Goal: Task Accomplishment & Management: Manage account settings

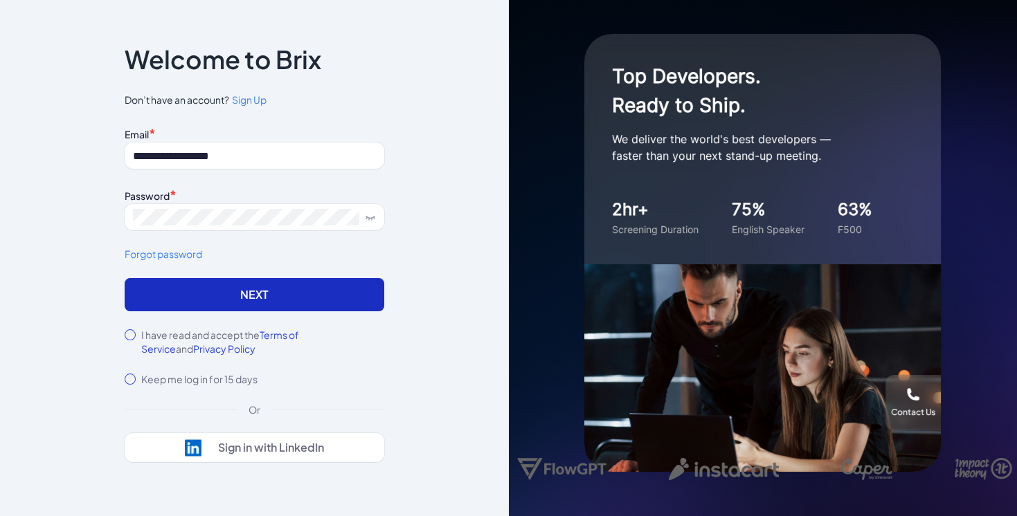
click at [285, 293] on button "Next" at bounding box center [254, 294] width 259 height 33
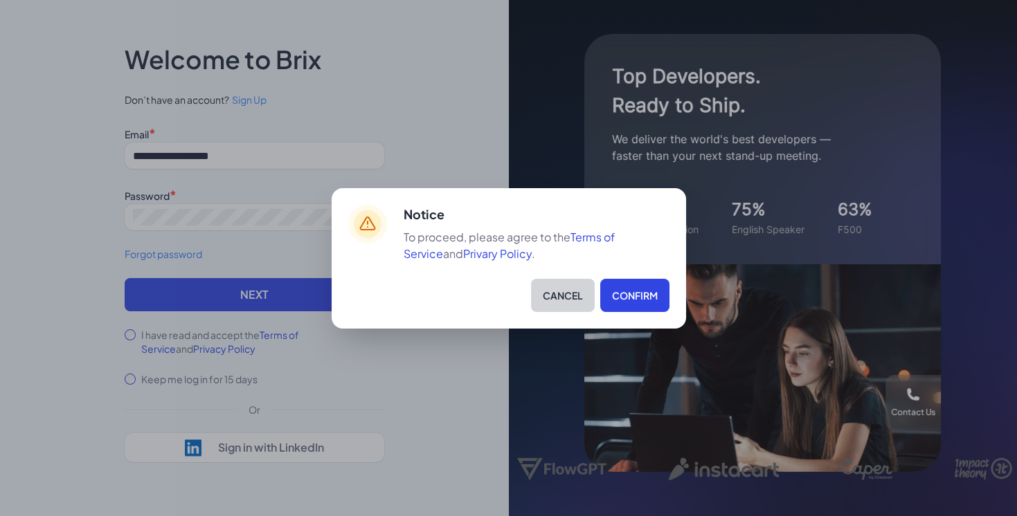
click at [559, 295] on button "Cancel" at bounding box center [563, 295] width 64 height 33
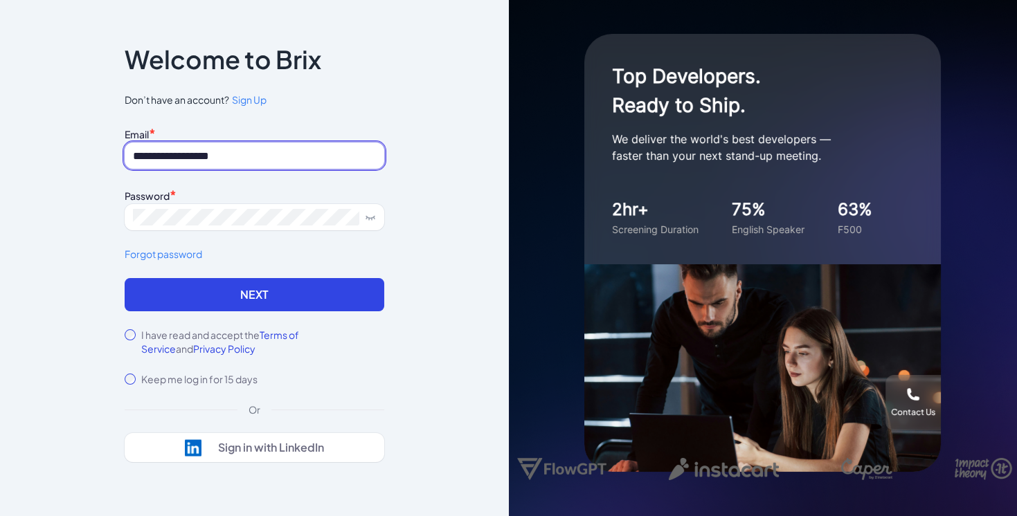
click at [198, 161] on input "**********" at bounding box center [254, 156] width 259 height 26
type input "**********"
click at [125, 278] on button "Next" at bounding box center [254, 294] width 259 height 33
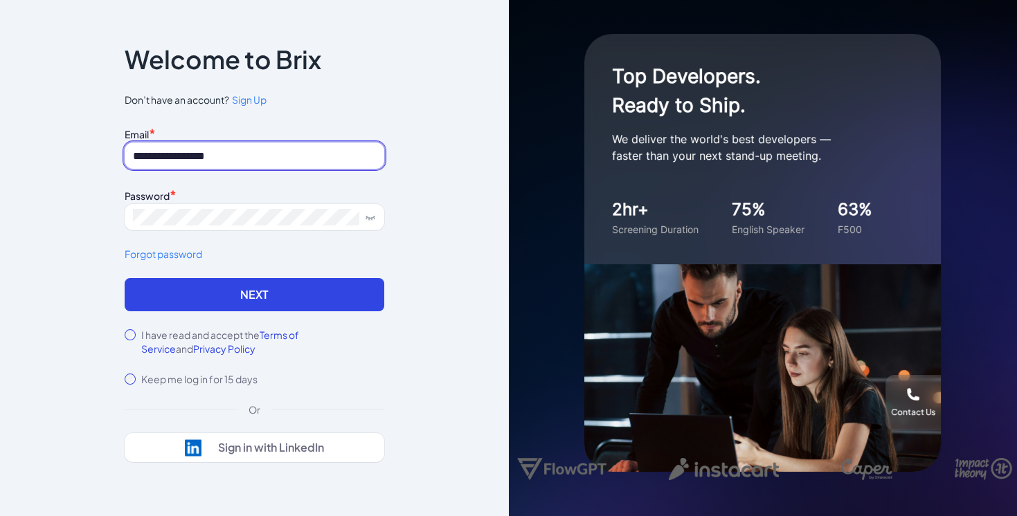
click at [125, 278] on button "Next" at bounding box center [254, 294] width 259 height 33
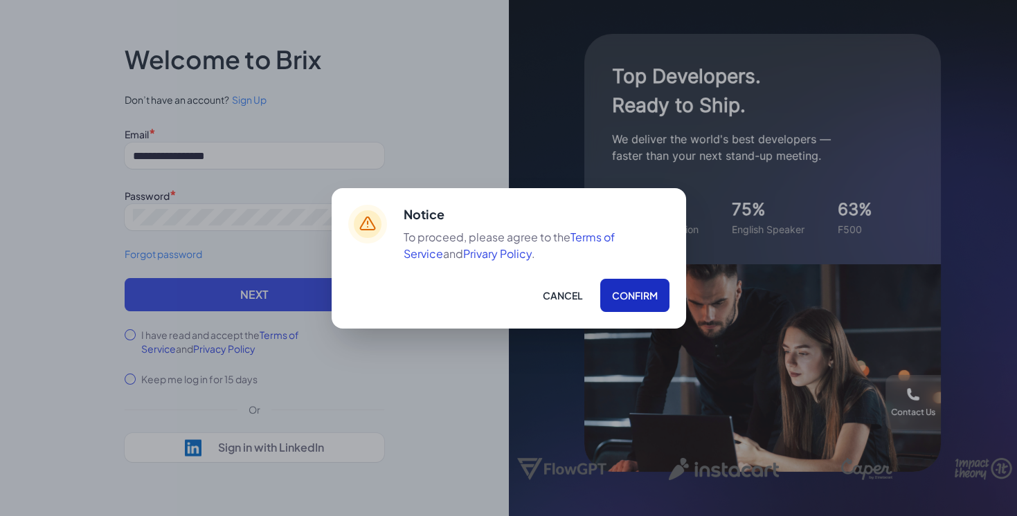
click at [616, 295] on button "Confirm" at bounding box center [634, 295] width 69 height 33
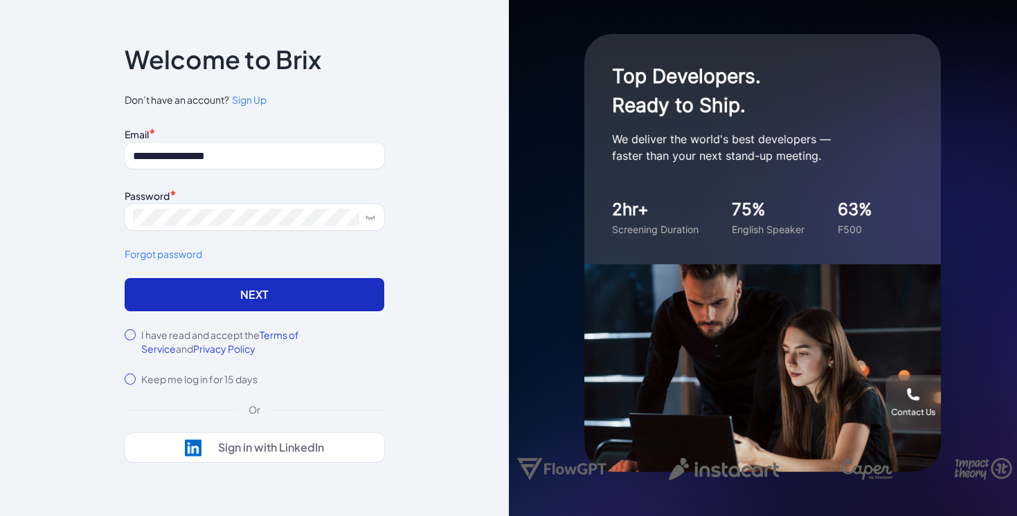
click at [270, 291] on button "Next" at bounding box center [254, 294] width 259 height 33
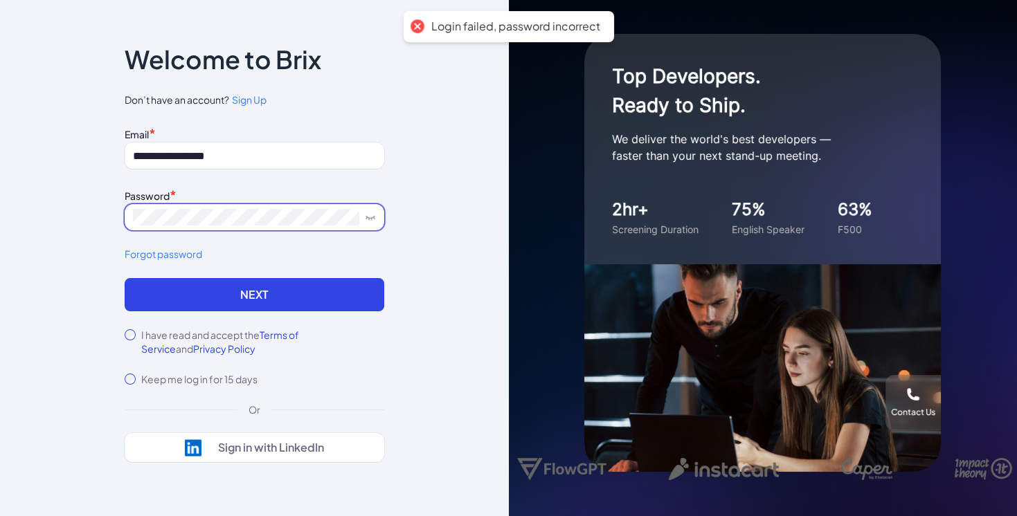
click at [269, 208] on span at bounding box center [254, 217] width 259 height 26
click at [308, 193] on div "Password *" at bounding box center [254, 194] width 259 height 19
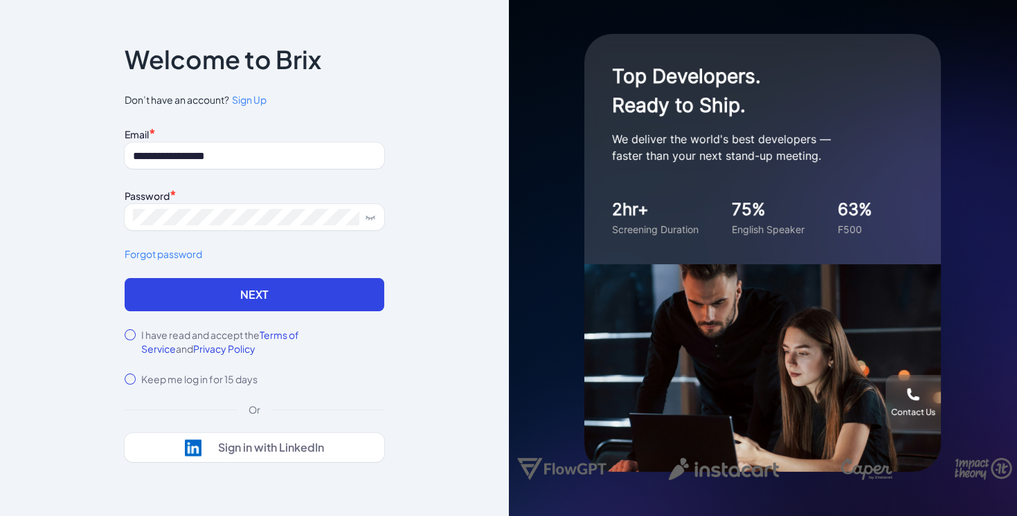
click at [323, 189] on div "Password *" at bounding box center [254, 194] width 259 height 19
click at [374, 219] on icon at bounding box center [370, 217] width 11 height 11
click at [125, 278] on button "Next" at bounding box center [254, 294] width 259 height 33
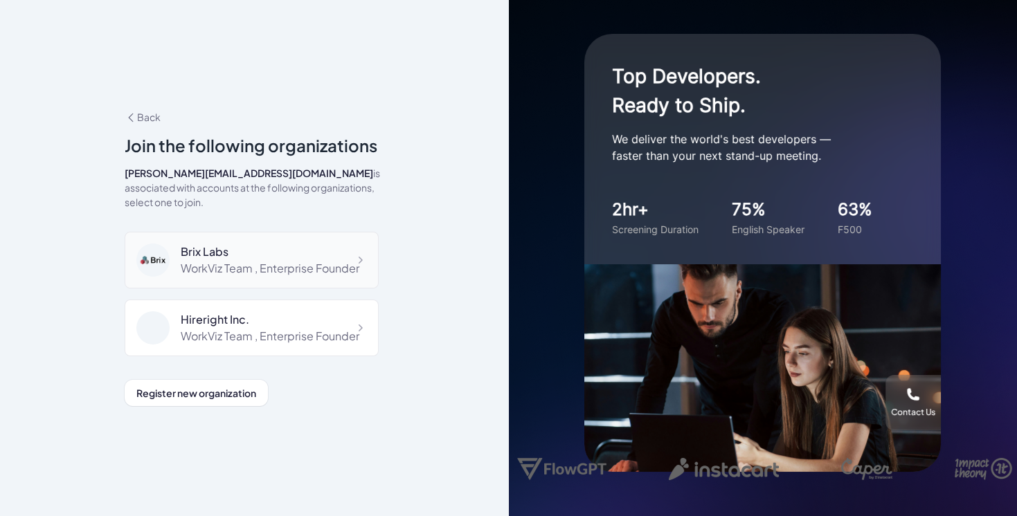
click at [272, 260] on div "WorkViz Team , Enterprise Founder" at bounding box center [270, 268] width 179 height 17
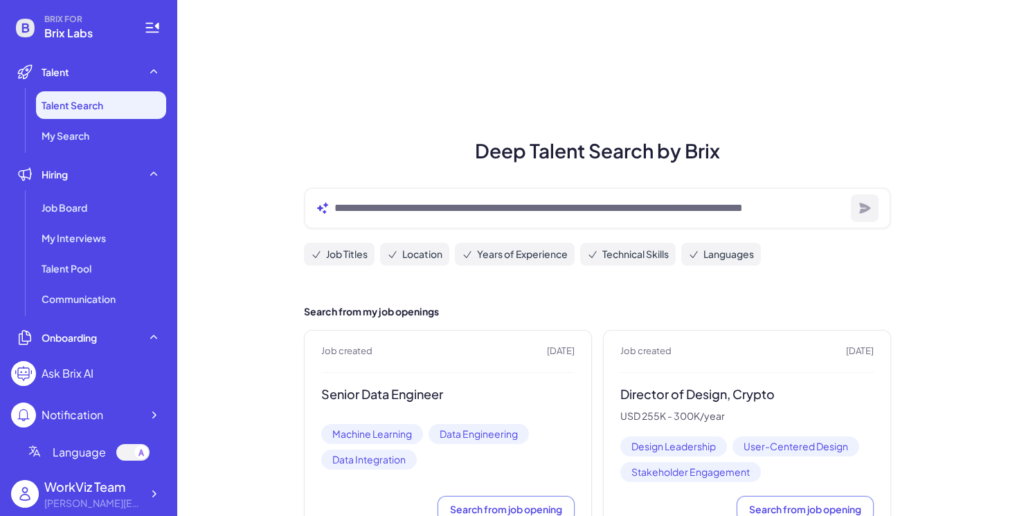
click at [75, 150] on ul "Talent Talent Search My Search Hiring Job Board My Interviews Talent Pool Commu…" at bounding box center [88, 204] width 155 height 292
click at [75, 146] on li "My Search" at bounding box center [101, 136] width 130 height 28
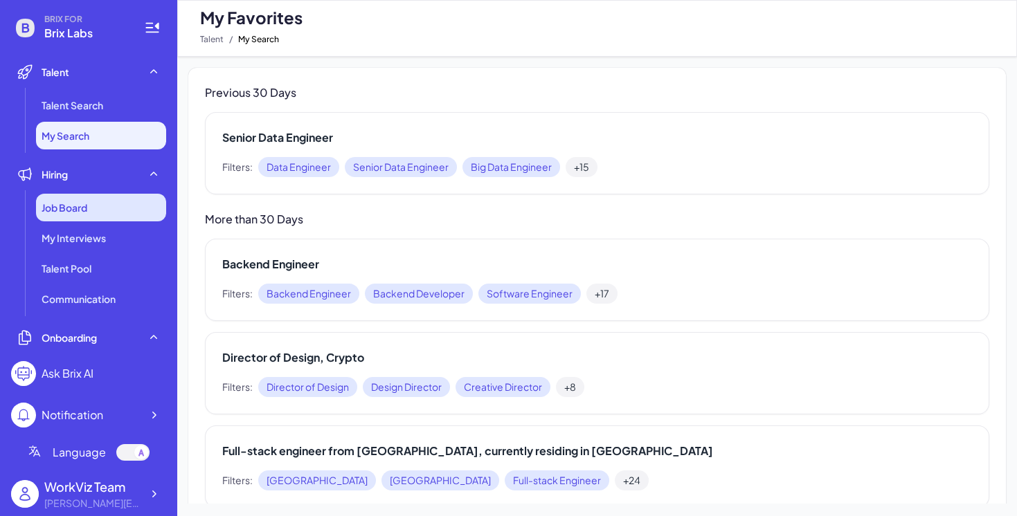
click at [76, 215] on div "Job Board" at bounding box center [101, 208] width 130 height 28
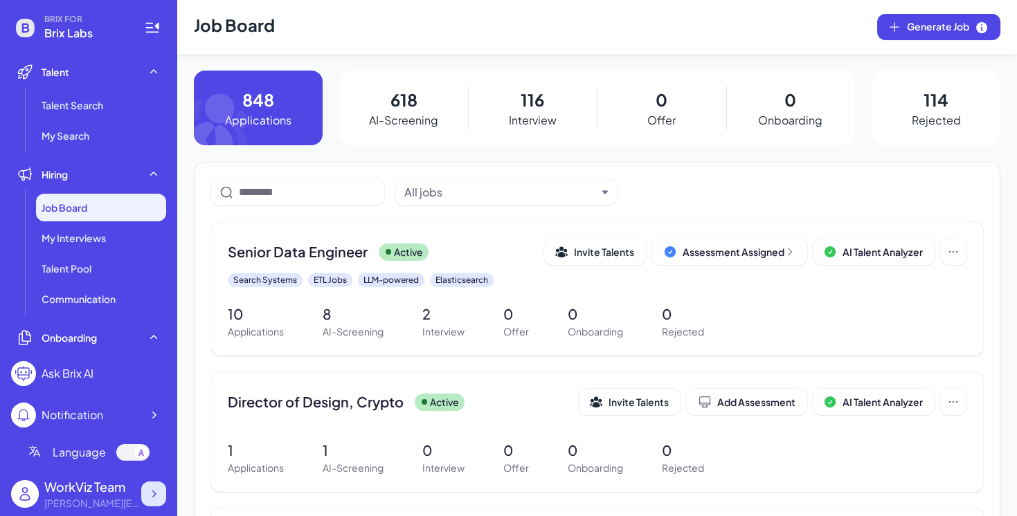
click at [161, 493] on div at bounding box center [153, 494] width 25 height 25
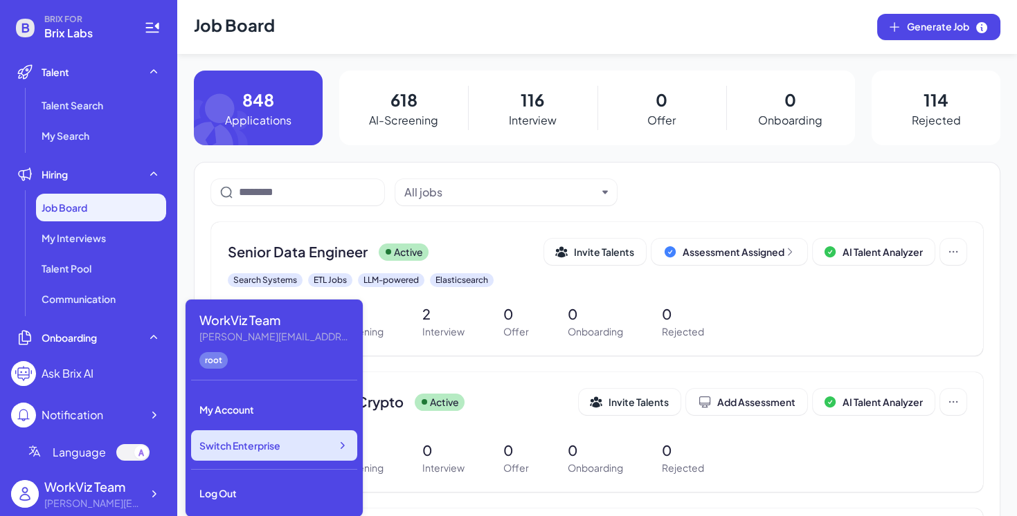
click at [327, 438] on div "Switch Enterprise" at bounding box center [274, 445] width 166 height 30
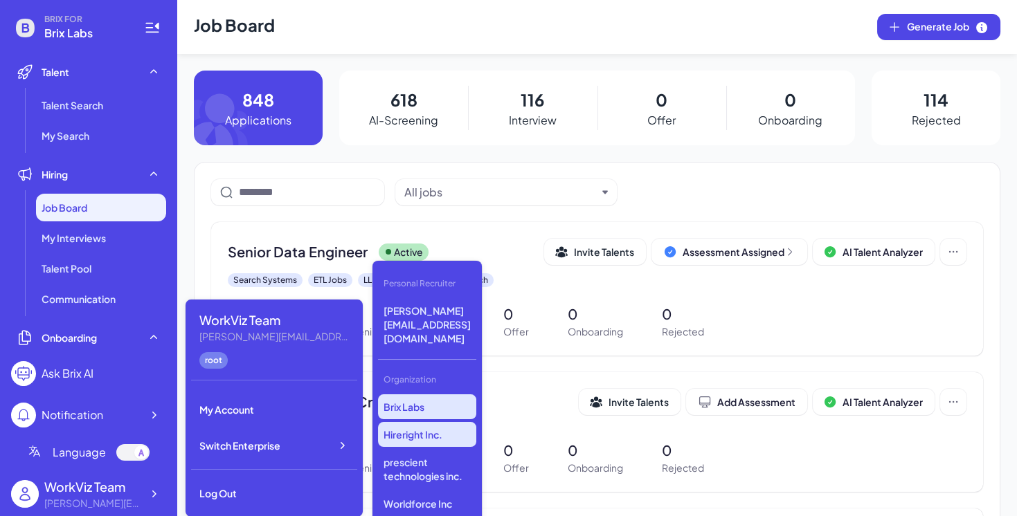
click at [431, 422] on p "Hireright Inc." at bounding box center [427, 434] width 98 height 25
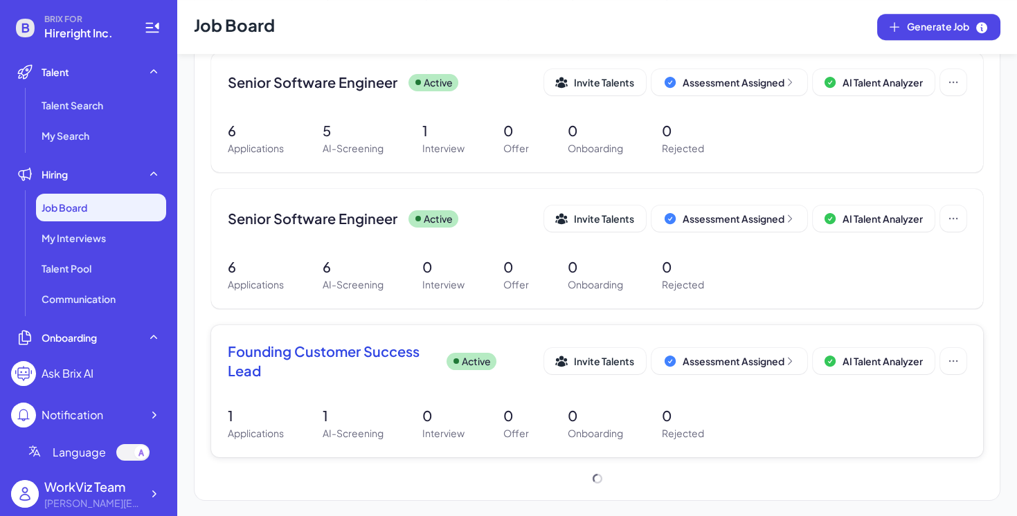
scroll to position [1239, 0]
